Goal: Information Seeking & Learning: Understand process/instructions

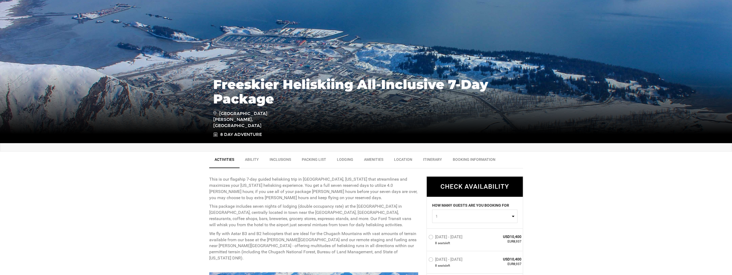
scroll to position [107, 0]
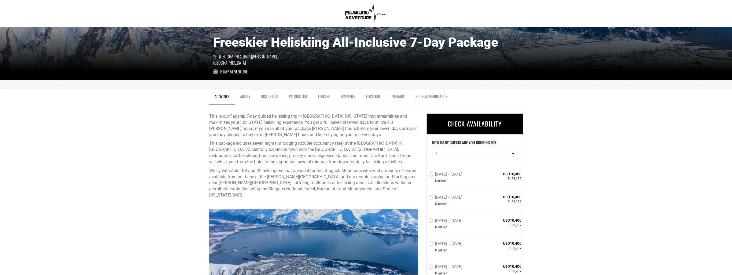
click at [400, 96] on link "Itinerary" at bounding box center [397, 97] width 25 height 13
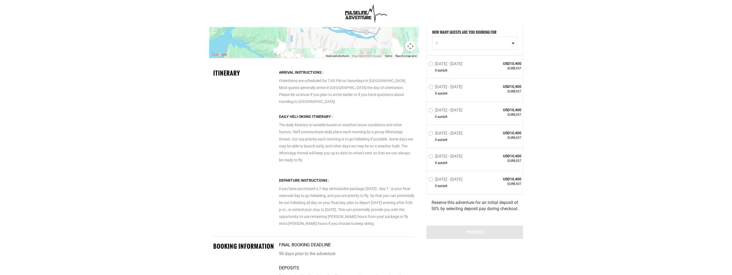
scroll to position [1075, 0]
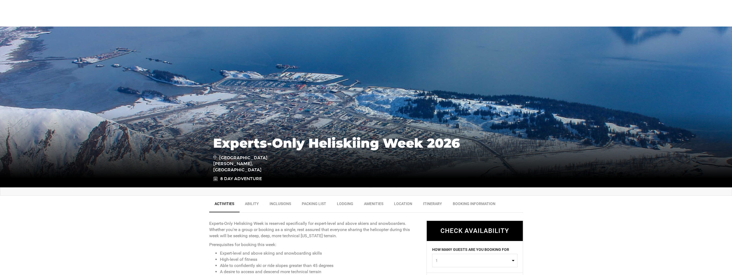
click at [429, 203] on link "Itinerary" at bounding box center [433, 205] width 30 height 13
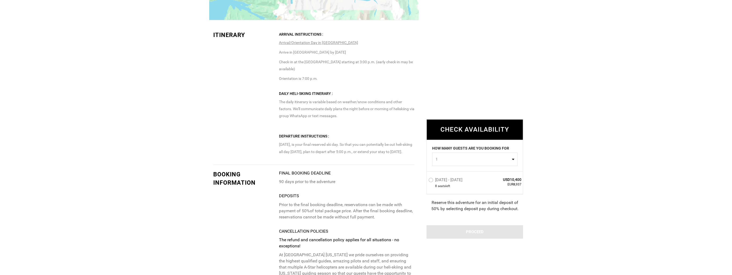
scroll to position [1114, 0]
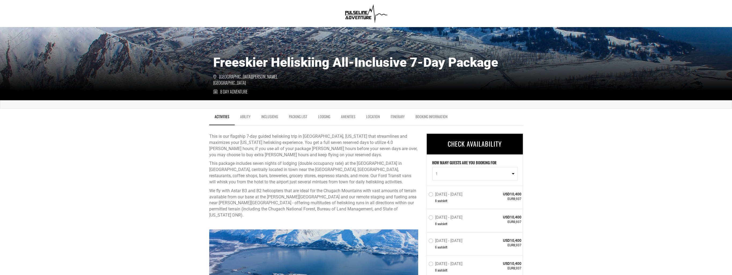
scroll to position [54, 0]
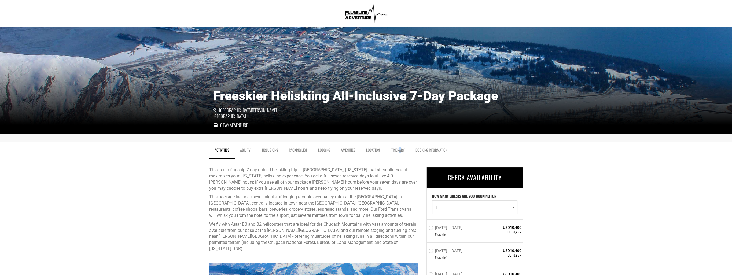
click at [401, 149] on link "Itinerary" at bounding box center [397, 151] width 25 height 13
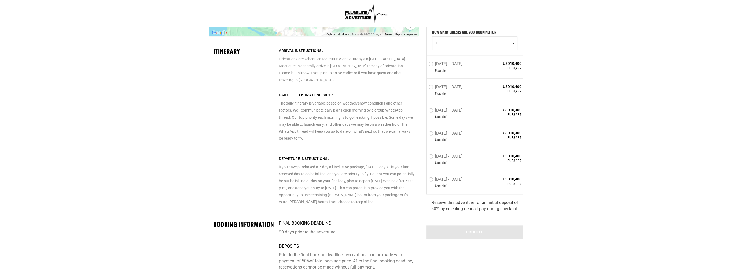
scroll to position [1075, 0]
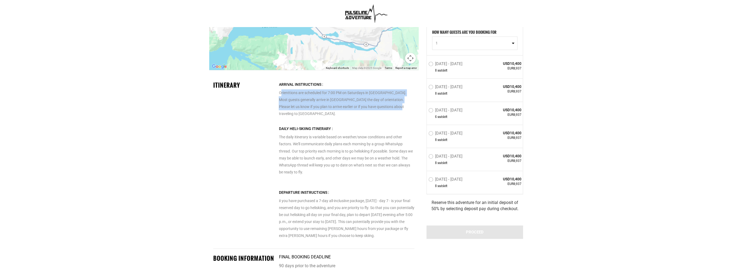
drag, startPoint x: 281, startPoint y: 91, endPoint x: 386, endPoint y: 104, distance: 106.3
click at [386, 104] on p "Orienttions are scheduled for 7:00 PM on Saturdays in [GEOGRAPHIC_DATA]. Most g…" at bounding box center [347, 99] width 136 height 36
click at [386, 105] on p "Orienttions are scheduled for 7:00 PM on Saturdays in [GEOGRAPHIC_DATA]. Most g…" at bounding box center [347, 99] width 136 height 36
click at [393, 112] on div "Arrival Instructions : Orienttions are scheduled for 7:00 PM on Saturdays in [G…" at bounding box center [347, 100] width 136 height 39
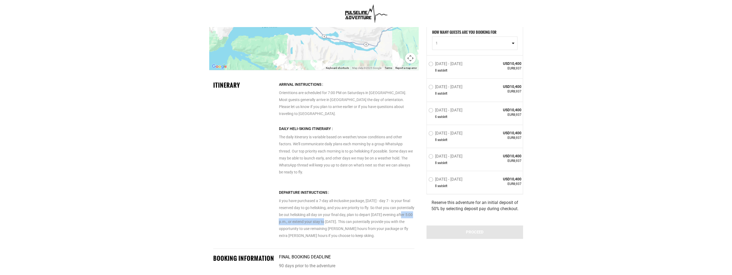
drag, startPoint x: 286, startPoint y: 214, endPoint x: 344, endPoint y: 215, distance: 58.0
click at [344, 215] on p "iI you have purchased a 7-day all-inclusiive package, [DATE] - day 7 - is your …" at bounding box center [347, 214] width 136 height 50
click at [347, 216] on p "iI you have purchased a 7-day all-inclusiive package, Saturday - day 7 - is you…" at bounding box center [347, 214] width 136 height 50
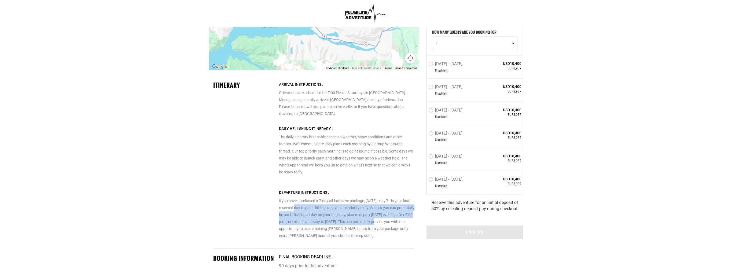
drag, startPoint x: 300, startPoint y: 200, endPoint x: 397, endPoint y: 217, distance: 98.9
click at [397, 217] on p "iI you have purchased a 7-day all-inclusiive package, Saturday - day 7 - is you…" at bounding box center [347, 214] width 136 height 50
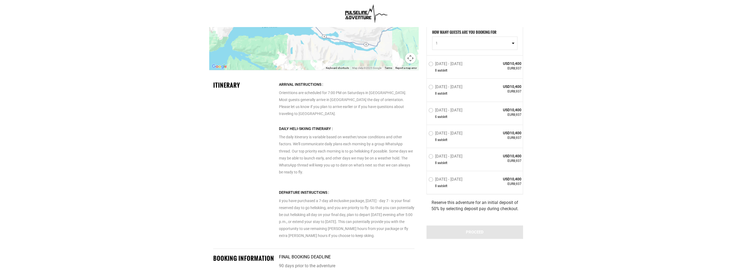
drag, startPoint x: 397, startPoint y: 217, endPoint x: 361, endPoint y: 220, distance: 36.4
click at [361, 220] on p "iI you have purchased a 7-day all-inclusiive package, Saturday - day 7 - is you…" at bounding box center [347, 214] width 136 height 50
click at [373, 222] on p "iI you have purchased a 7-day all-inclusiive package, Saturday - day 7 - is you…" at bounding box center [347, 214] width 136 height 50
